Goal: Task Accomplishment & Management: Use online tool/utility

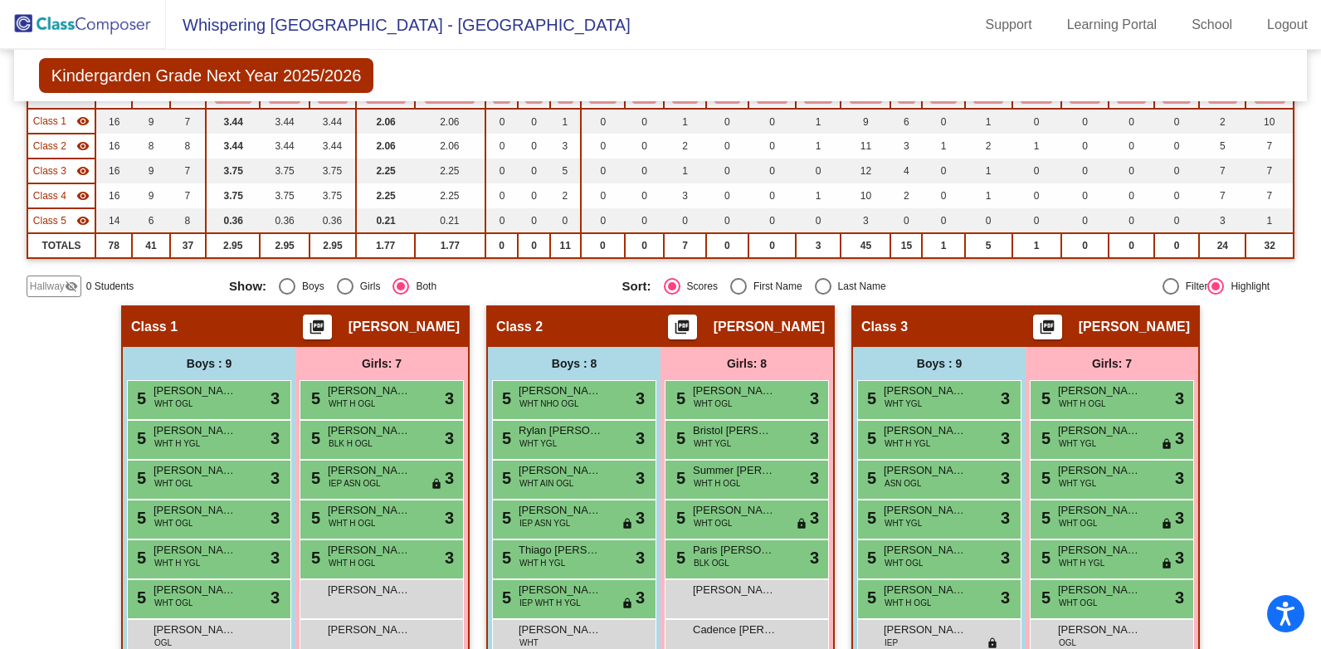
scroll to position [83, 0]
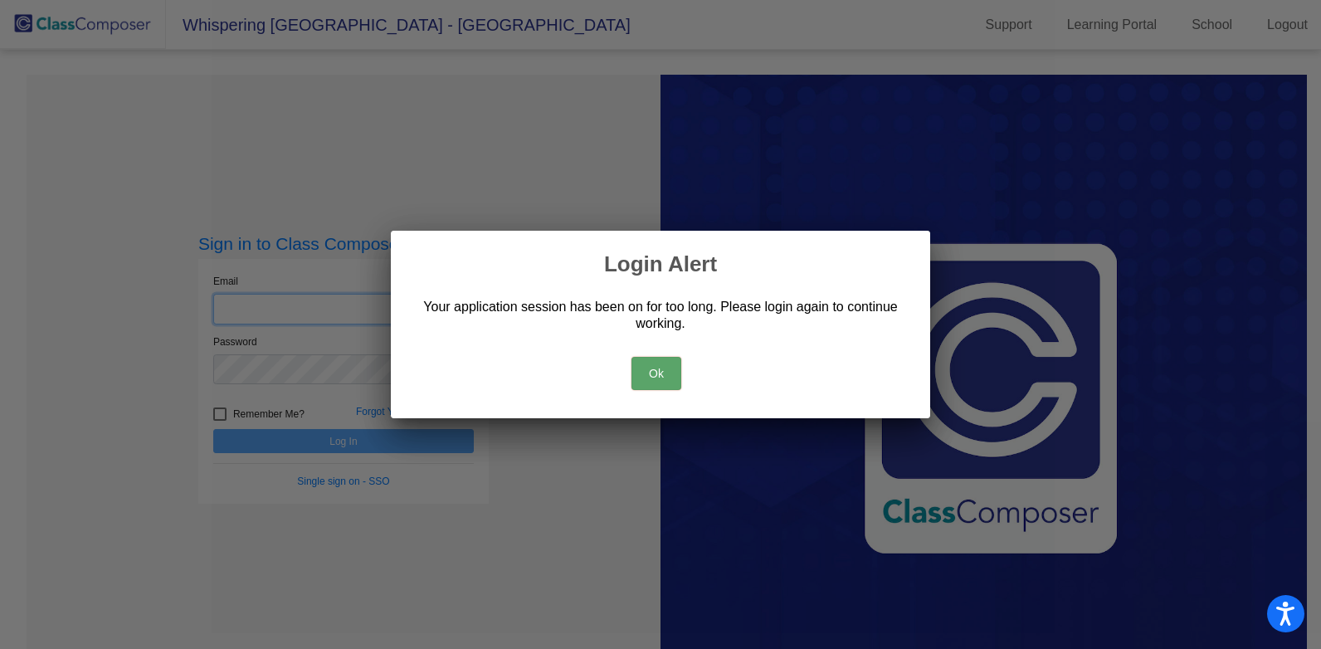
type input "[PERSON_NAME][EMAIL_ADDRESS][PERSON_NAME][DOMAIN_NAME]"
click at [642, 378] on button "Ok" at bounding box center [657, 373] width 50 height 33
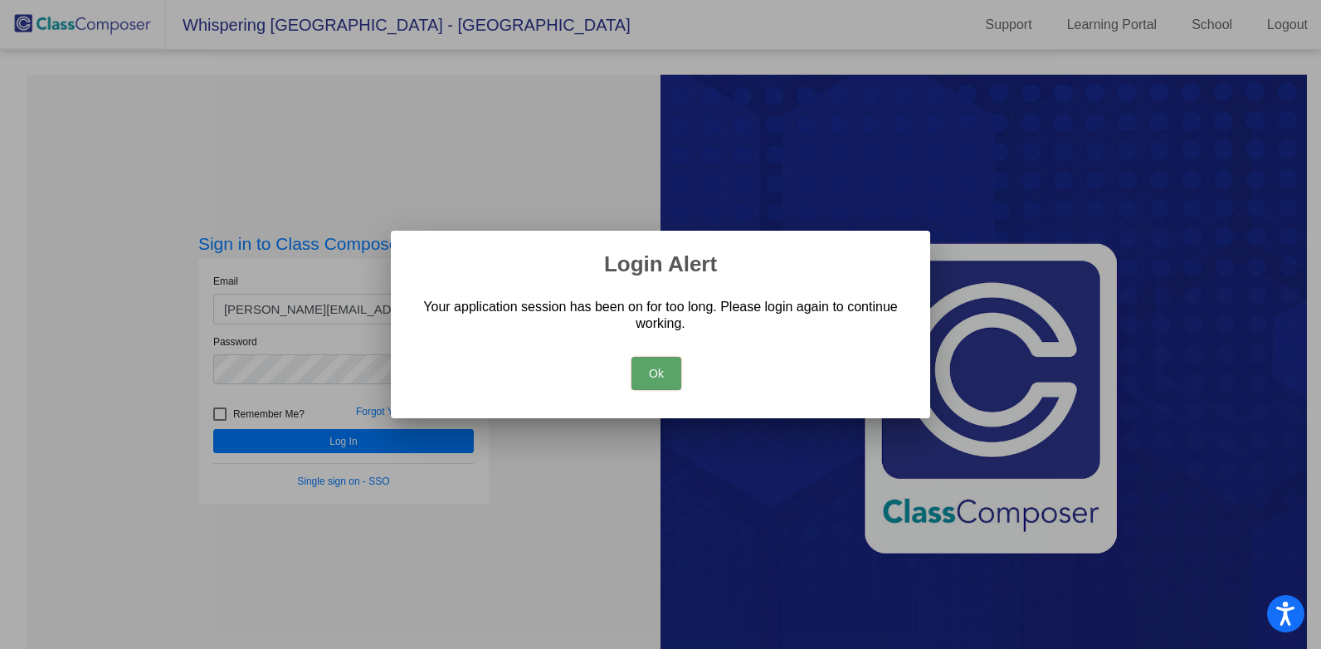
click at [658, 372] on button "Ok" at bounding box center [657, 373] width 50 height 33
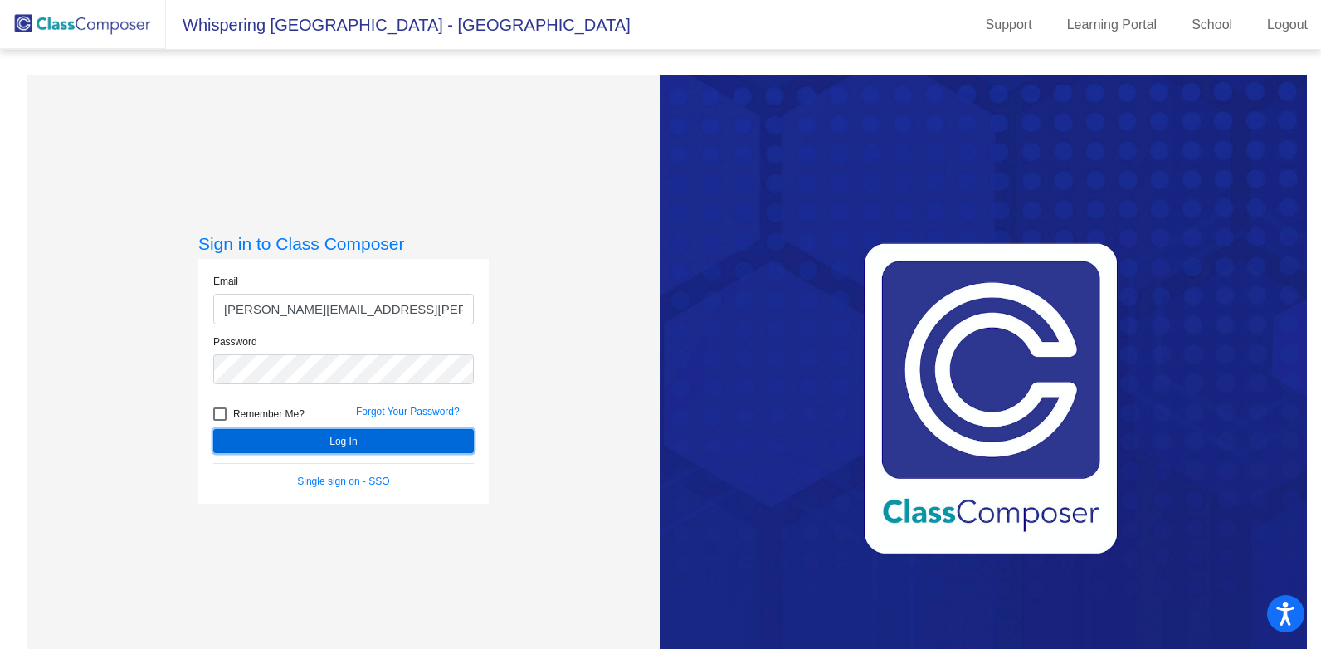
click at [420, 452] on button "Log In" at bounding box center [343, 441] width 261 height 24
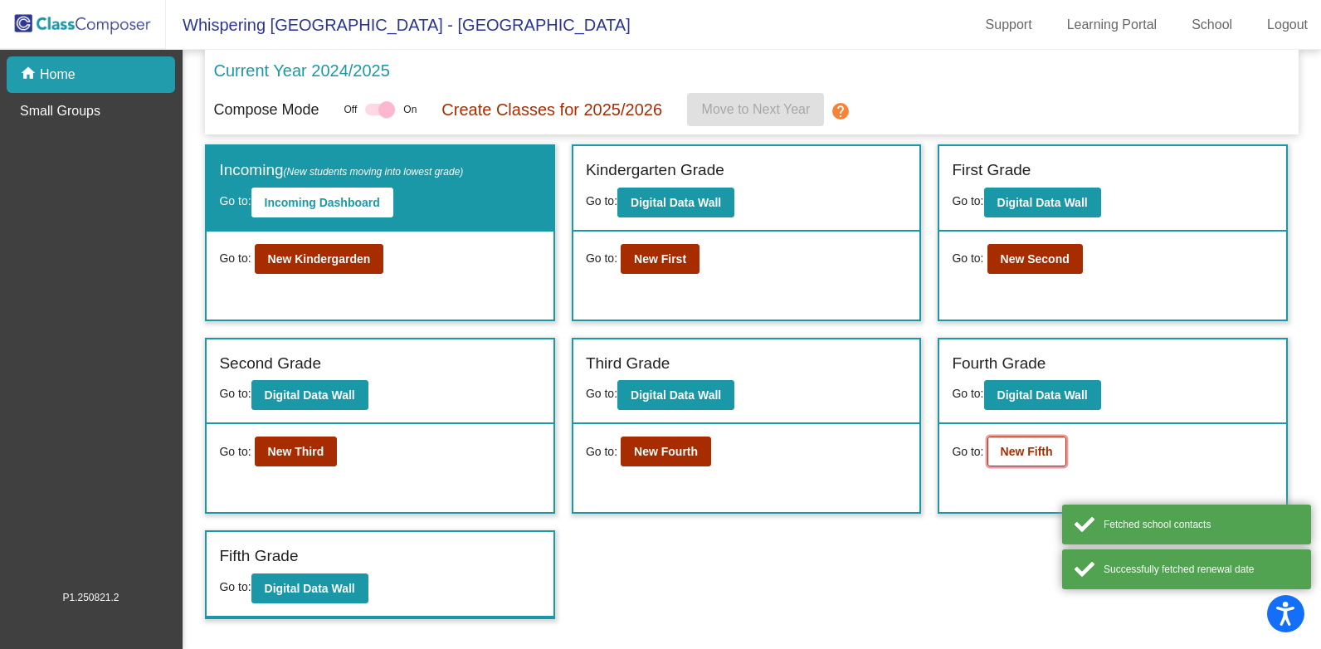
click at [1042, 453] on b "New Fifth" at bounding box center [1027, 451] width 52 height 13
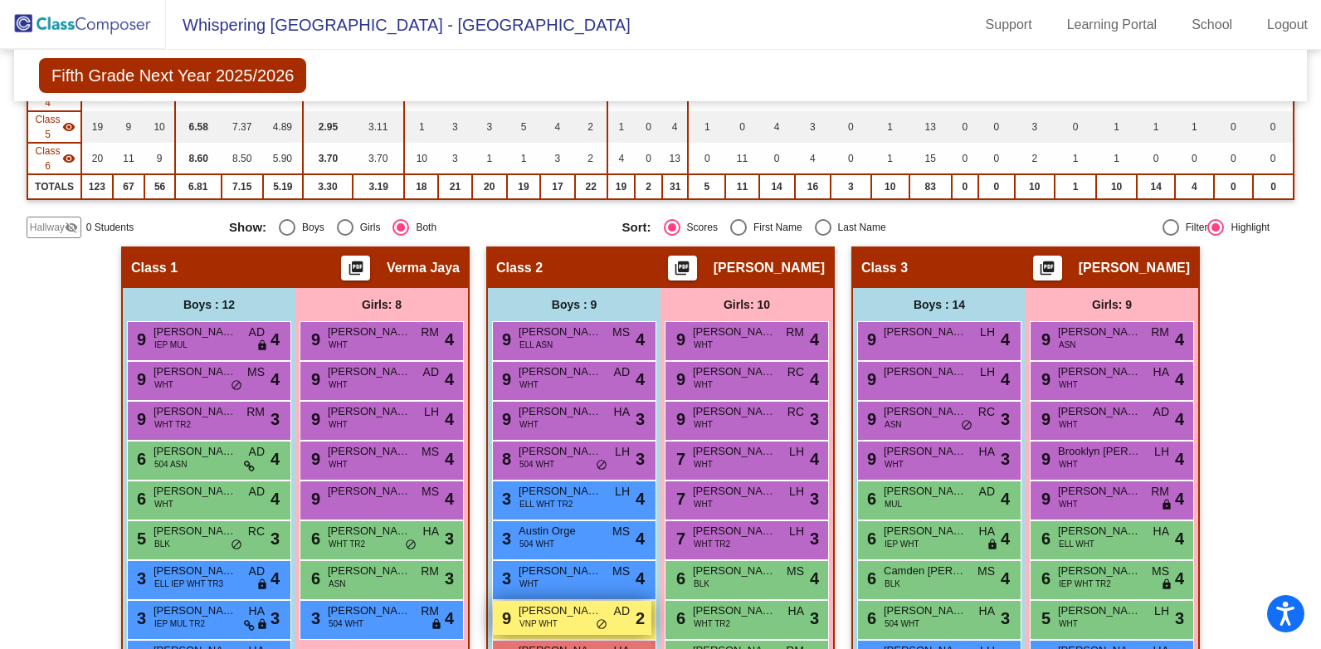
scroll to position [249, 0]
